Goal: Task Accomplishment & Management: Manage account settings

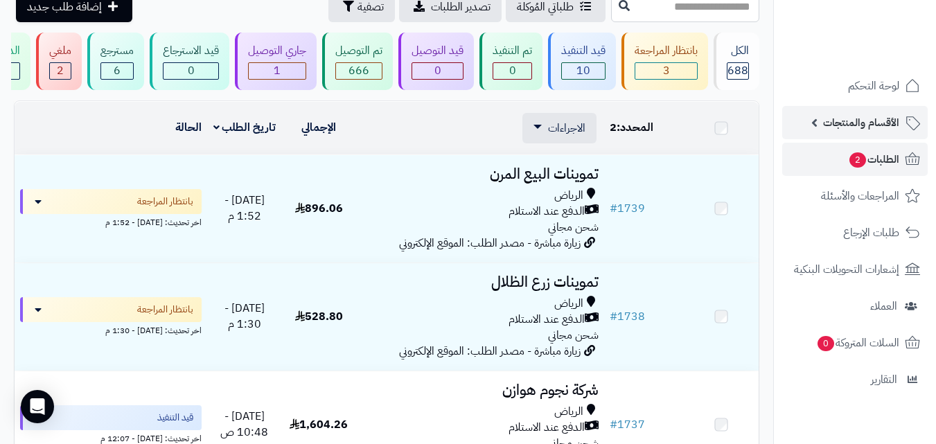
scroll to position [69, 0]
click at [897, 161] on span "الطلبات 2" at bounding box center [873, 159] width 51 height 19
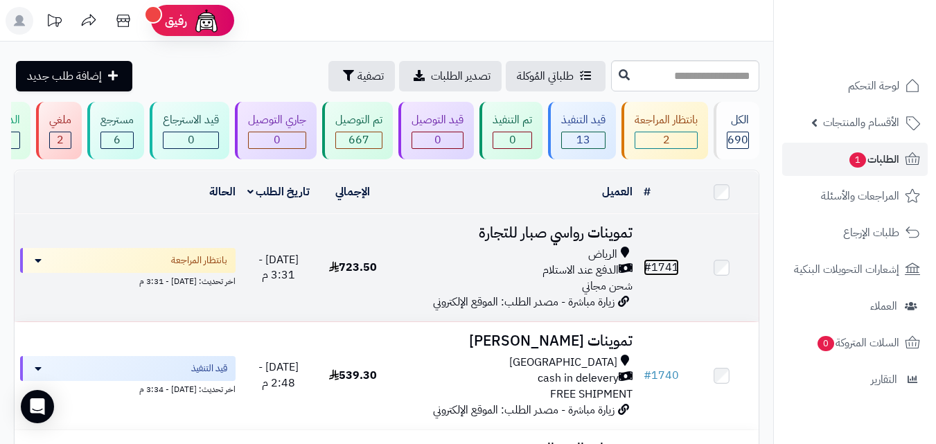
click at [672, 274] on link "# 1741" at bounding box center [661, 267] width 35 height 17
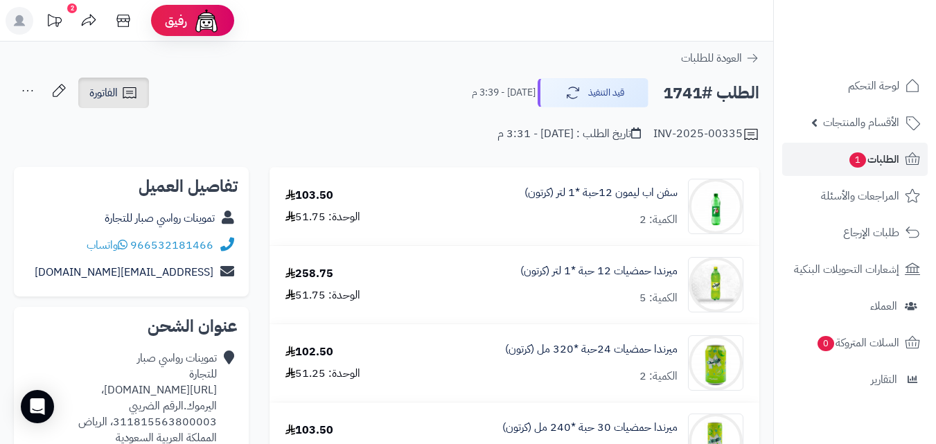
click at [118, 102] on link "الفاتورة" at bounding box center [113, 93] width 71 height 30
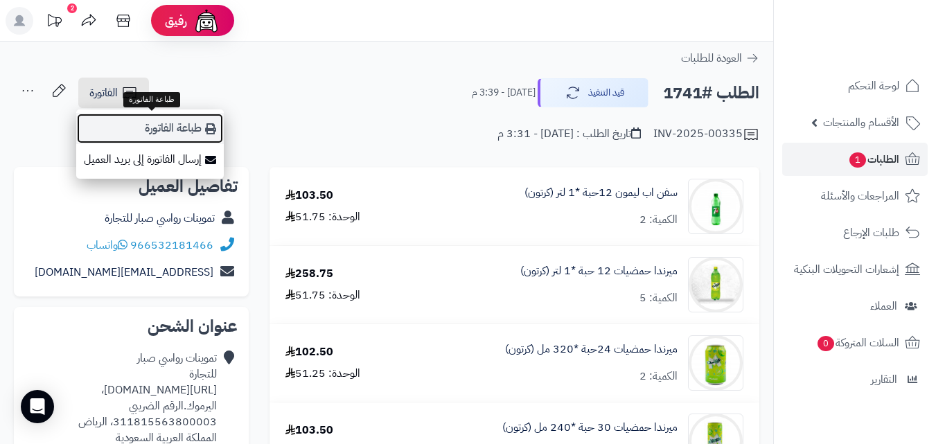
click at [191, 124] on link "طباعة الفاتورة" at bounding box center [150, 128] width 148 height 31
